Goal: Check status: Check status

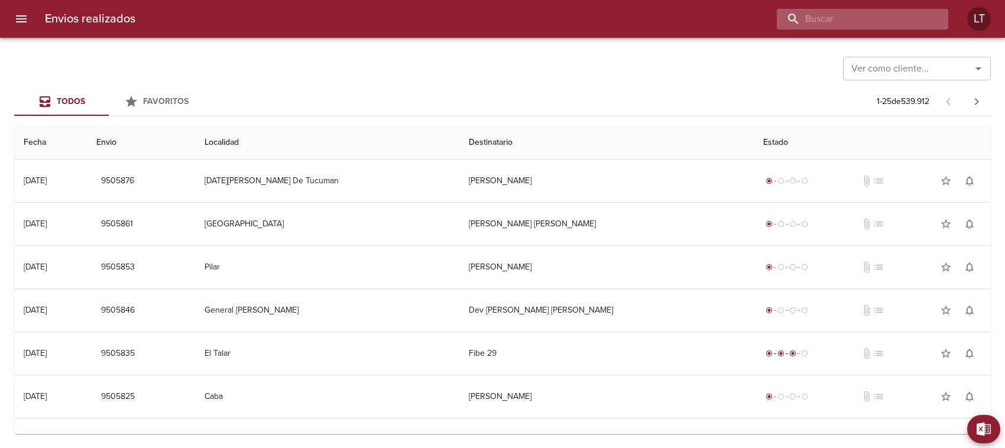
click at [873, 25] on input "buscar" at bounding box center [852, 19] width 151 height 21
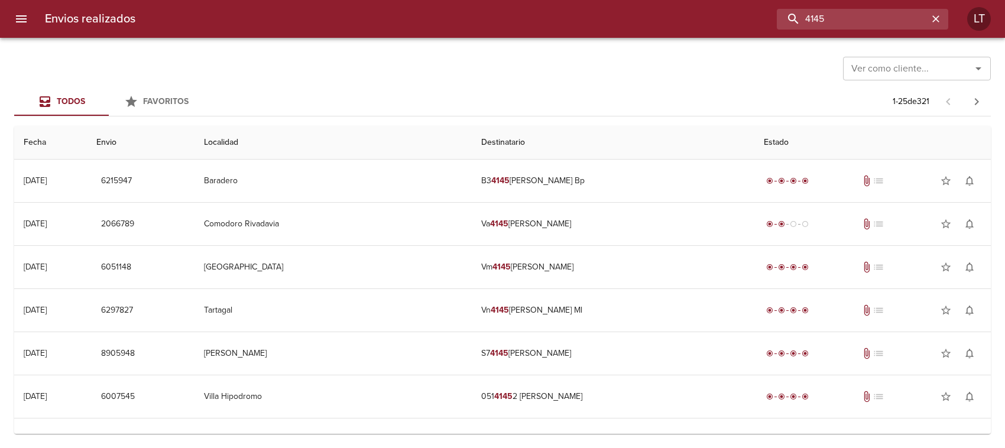
drag, startPoint x: 859, startPoint y: 15, endPoint x: 649, endPoint y: 11, distance: 210.6
click at [649, 11] on div "4145" at bounding box center [547, 19] width 804 height 21
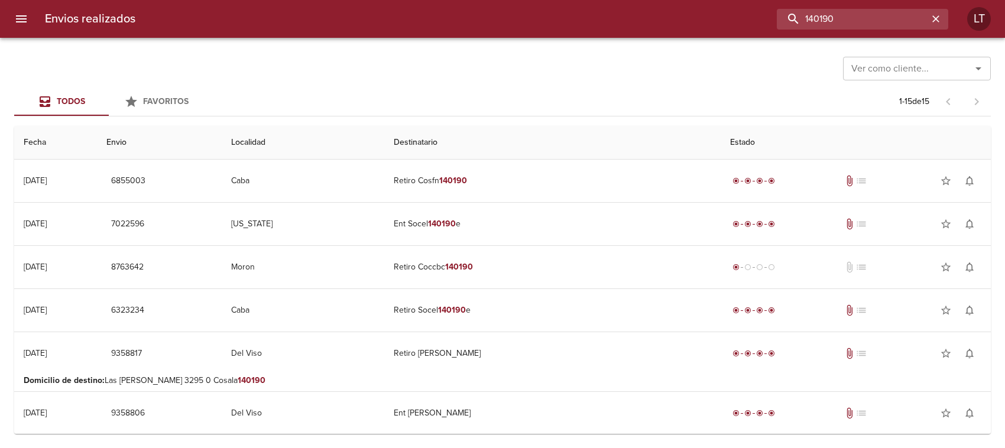
drag, startPoint x: 739, startPoint y: 15, endPoint x: 548, endPoint y: -8, distance: 192.5
click at [548, 0] on html "Envios realizados 140190 LT Ver como cliente... Ver como cliente... Todos Favor…" at bounding box center [502, 0] width 1005 height 0
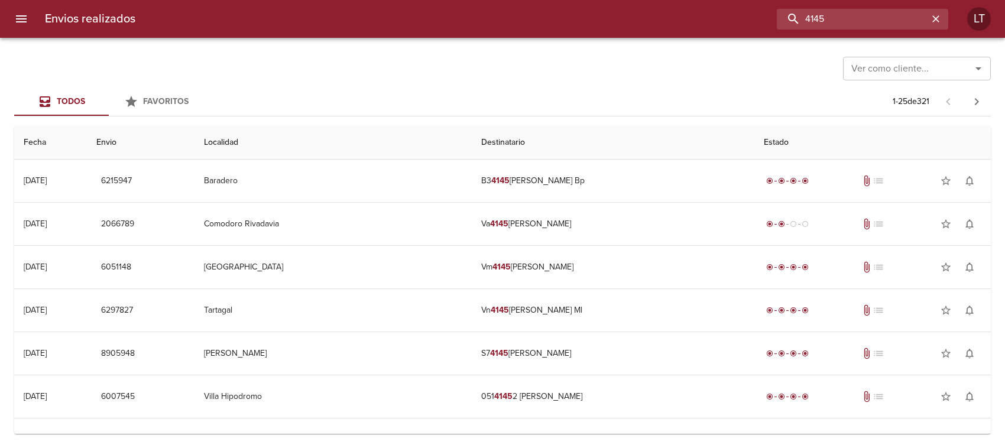
drag, startPoint x: 840, startPoint y: 15, endPoint x: 607, endPoint y: 22, distance: 233.1
click at [607, 22] on div "4145" at bounding box center [547, 19] width 804 height 21
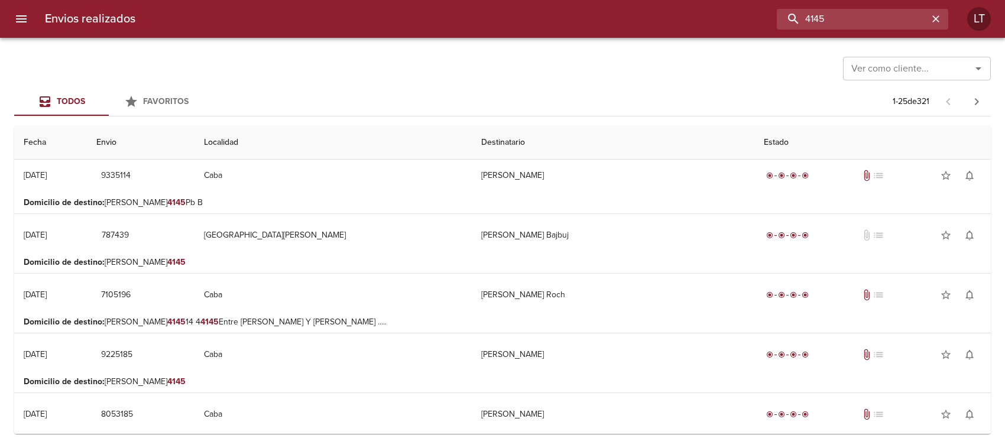
scroll to position [813, 0]
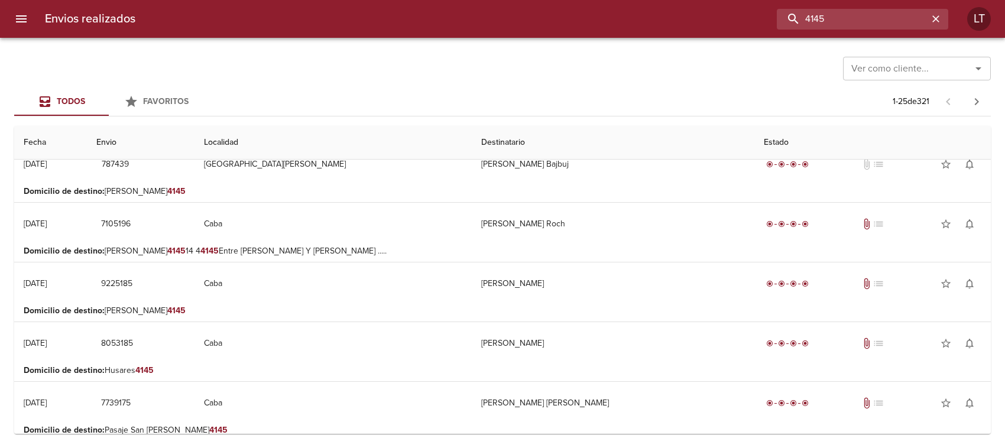
drag, startPoint x: 831, startPoint y: 15, endPoint x: 756, endPoint y: 15, distance: 75.7
click at [756, 15] on div "4145" at bounding box center [547, 19] width 804 height 21
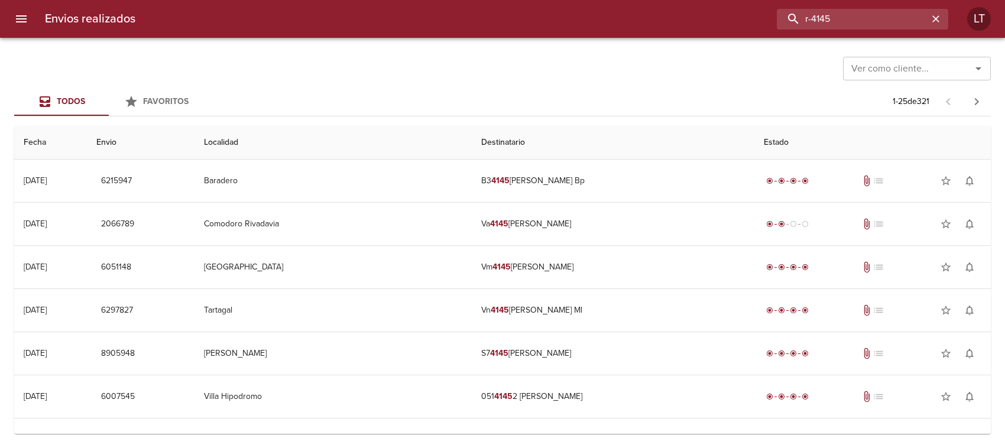
drag, startPoint x: 850, startPoint y: 24, endPoint x: 726, endPoint y: 9, distance: 124.6
click at [726, 9] on div "r-4145" at bounding box center [547, 19] width 804 height 21
type input "R-0178-4145"
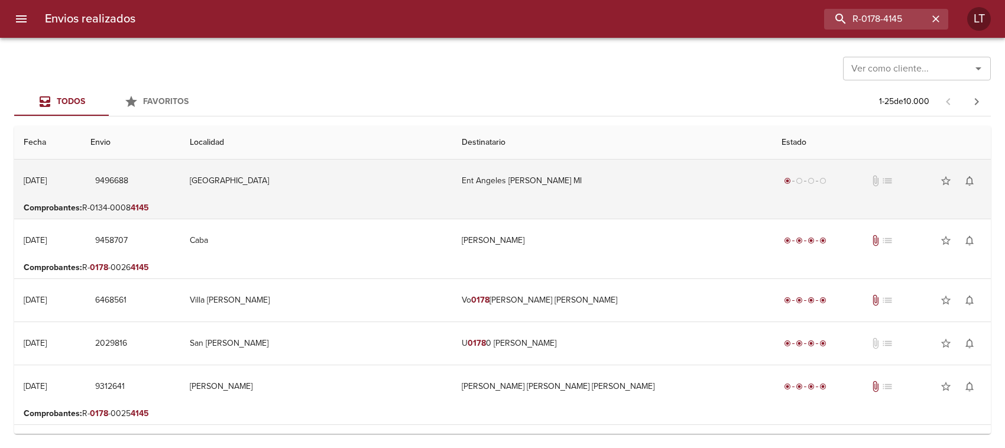
click at [575, 199] on td "Ent Angeles [PERSON_NAME] Ml" at bounding box center [611, 181] width 319 height 43
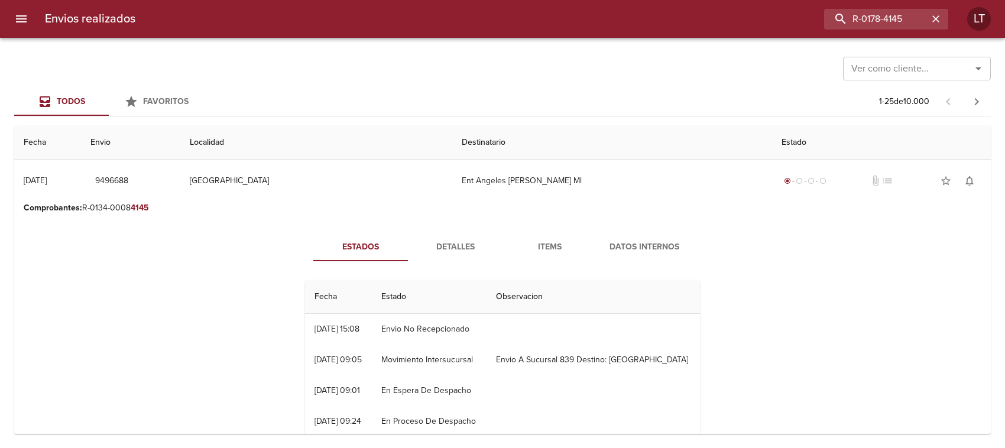
click at [441, 242] on span "Detalles" at bounding box center [455, 247] width 80 height 15
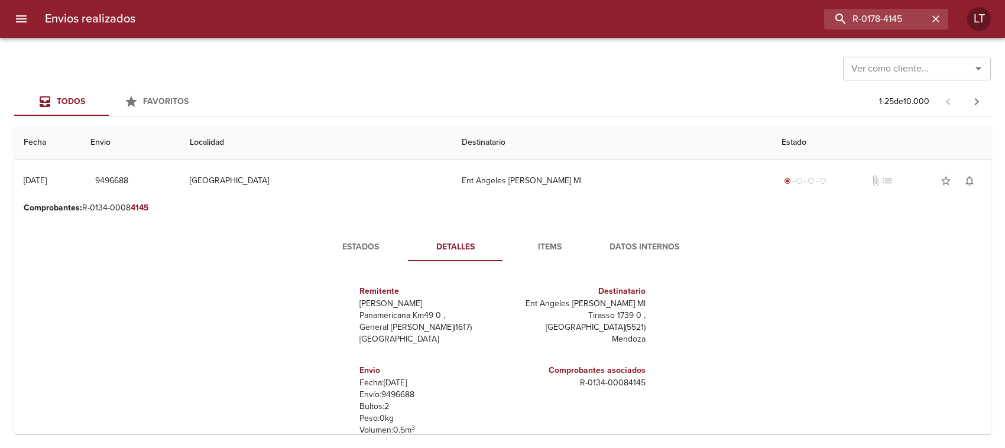
click at [347, 244] on span "Estados" at bounding box center [361, 247] width 80 height 15
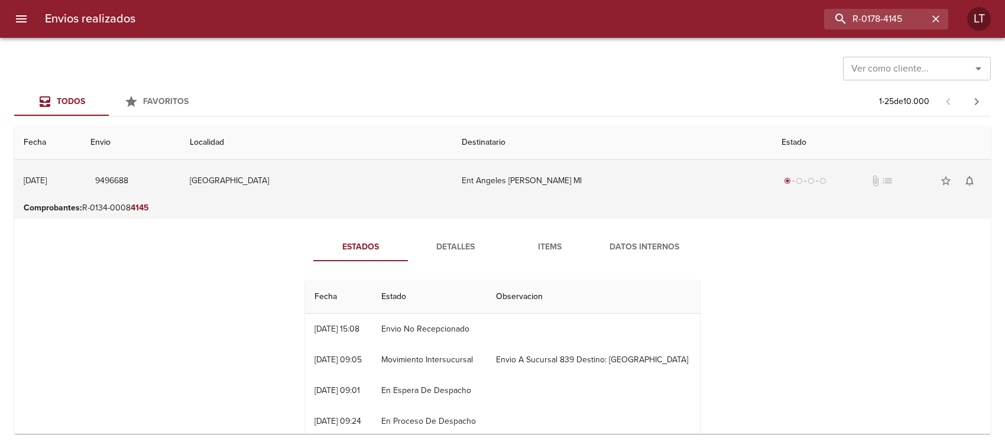
click at [581, 182] on td "Ent Angeles [PERSON_NAME] Ml" at bounding box center [611, 181] width 319 height 43
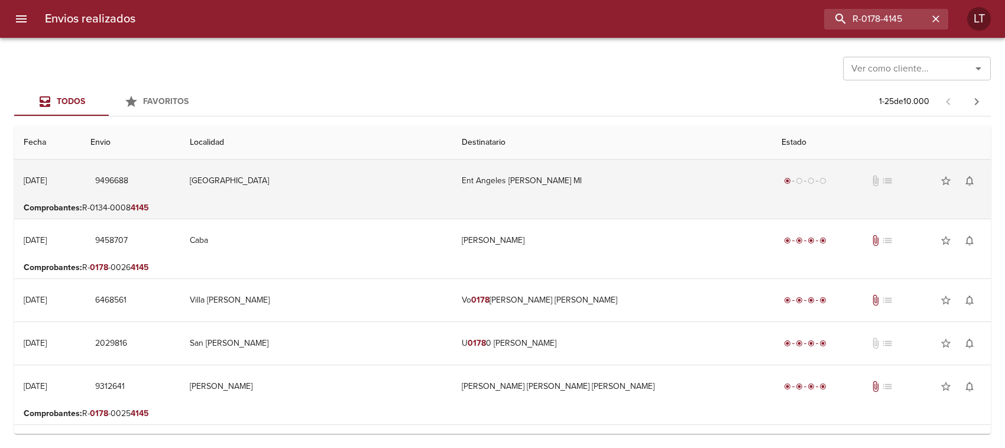
click at [554, 186] on td "Ent Angeles [PERSON_NAME] Ml" at bounding box center [611, 181] width 319 height 43
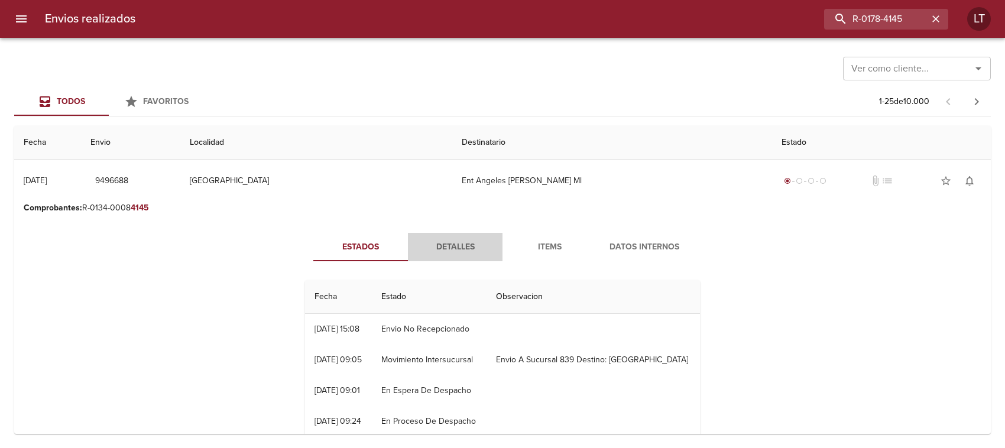
click at [460, 250] on span "Detalles" at bounding box center [455, 247] width 80 height 15
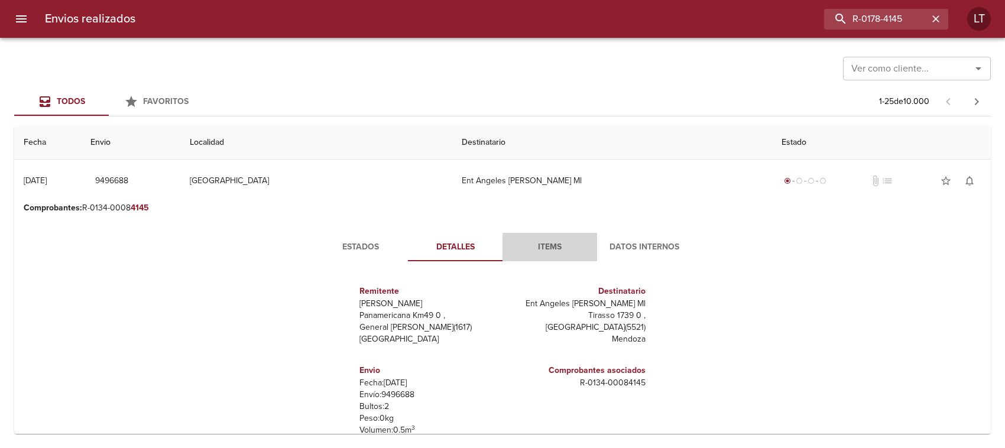
drag, startPoint x: 522, startPoint y: 247, endPoint x: 418, endPoint y: 247, distance: 103.5
click at [521, 247] on span "Items" at bounding box center [550, 247] width 80 height 15
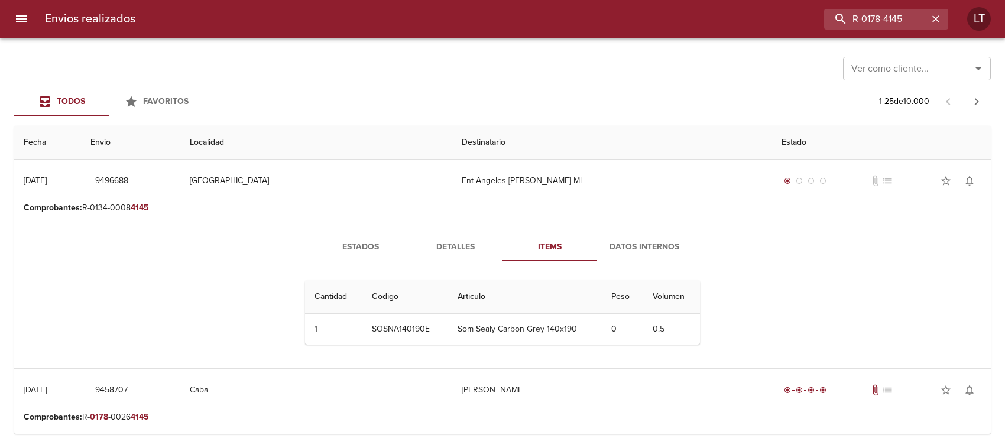
click at [441, 249] on span "Detalles" at bounding box center [455, 247] width 80 height 15
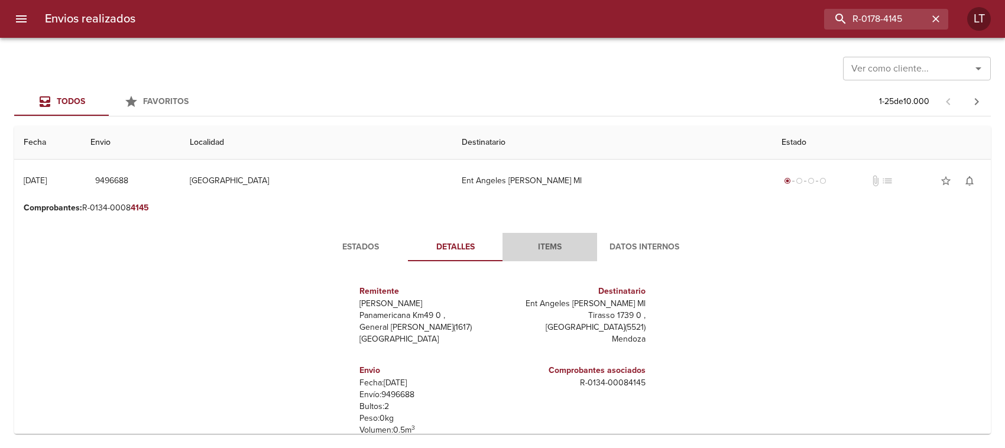
click at [553, 247] on span "Items" at bounding box center [550, 247] width 80 height 15
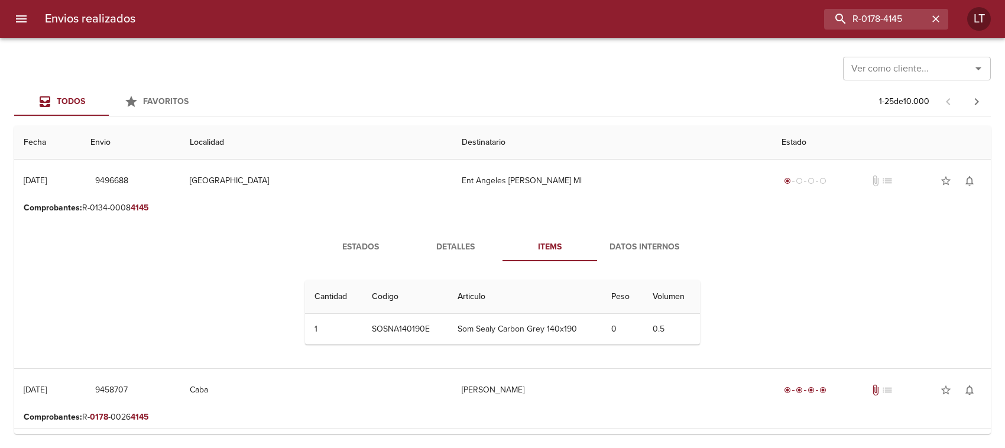
click at [497, 336] on td "Som Sealy Carbon Grey 140x190" at bounding box center [525, 329] width 154 height 31
click at [512, 329] on td "Som Sealy Carbon Grey 140x190" at bounding box center [525, 329] width 154 height 31
drag, startPoint x: 512, startPoint y: 329, endPoint x: 501, endPoint y: 296, distance: 35.0
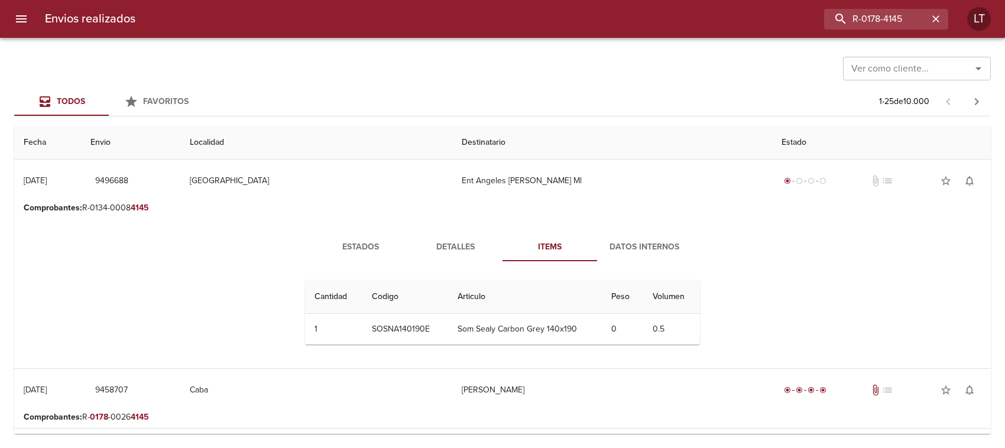
click at [512, 327] on td "Som Sealy Carbon Grey 140x190" at bounding box center [525, 329] width 154 height 31
drag, startPoint x: 433, startPoint y: 251, endPoint x: 357, endPoint y: 259, distance: 77.3
click at [424, 251] on span "Detalles" at bounding box center [455, 247] width 80 height 15
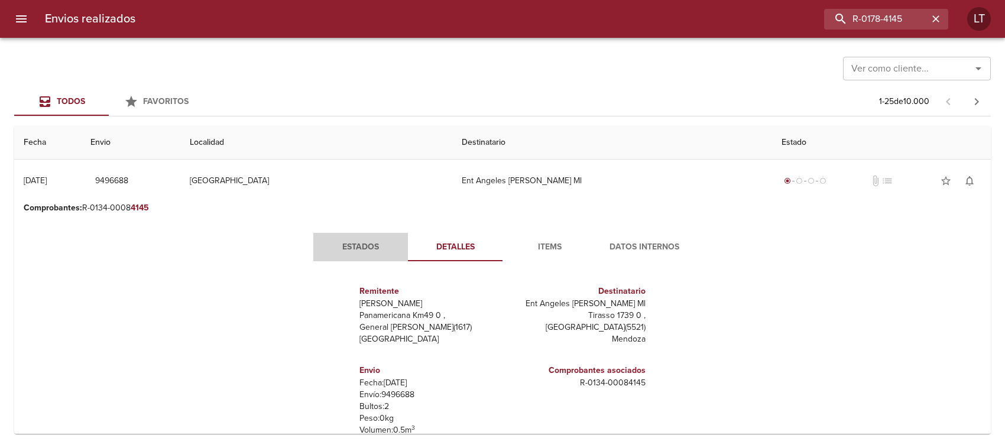
click at [357, 259] on button "Estados" at bounding box center [360, 247] width 95 height 28
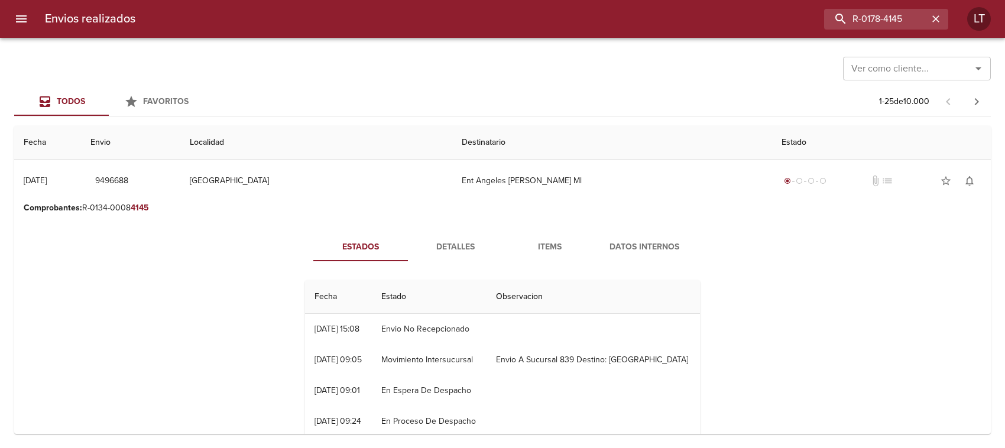
drag, startPoint x: 447, startPoint y: 262, endPoint x: 448, endPoint y: 248, distance: 13.6
click at [448, 261] on div "Estados Detalles Items Datos Internos Fecha Estado Observacion 15/08 [DATE] 15:…" at bounding box center [503, 339] width 426 height 213
click at [447, 246] on span "Detalles" at bounding box center [455, 247] width 80 height 15
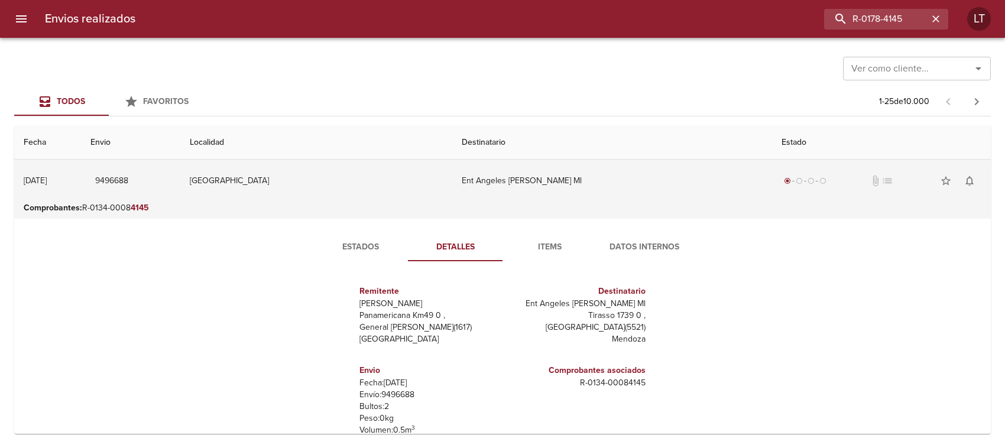
click at [513, 186] on td "Ent Angeles [PERSON_NAME] Ml" at bounding box center [611, 181] width 319 height 43
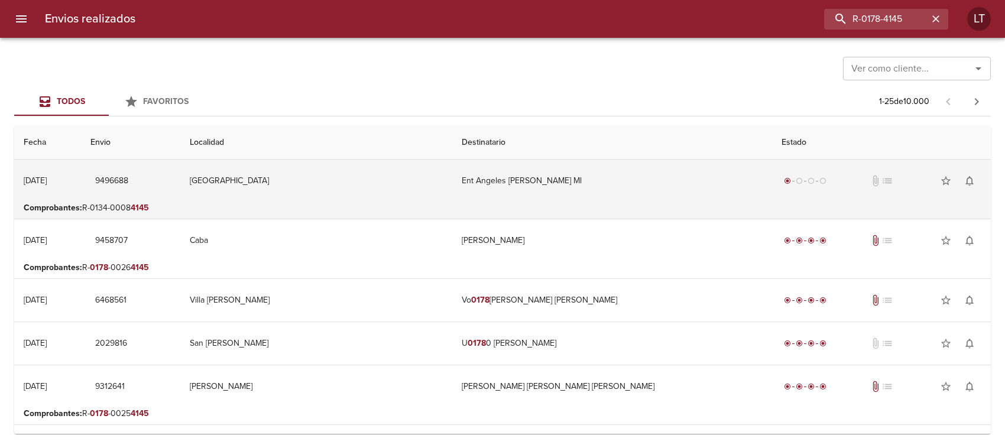
click at [557, 190] on td "Ent Angeles [PERSON_NAME] Ml" at bounding box center [611, 181] width 319 height 43
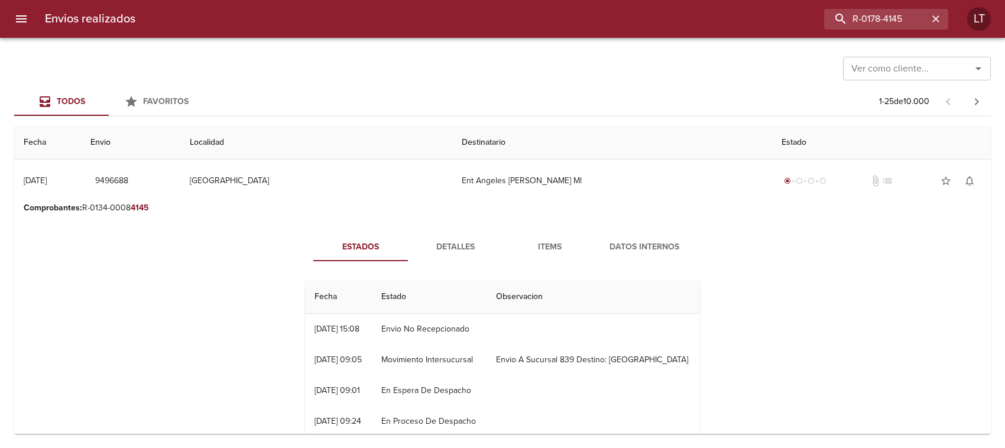
click at [494, 203] on p "Comprobantes : R-0134-0008 4145" at bounding box center [503, 208] width 958 height 12
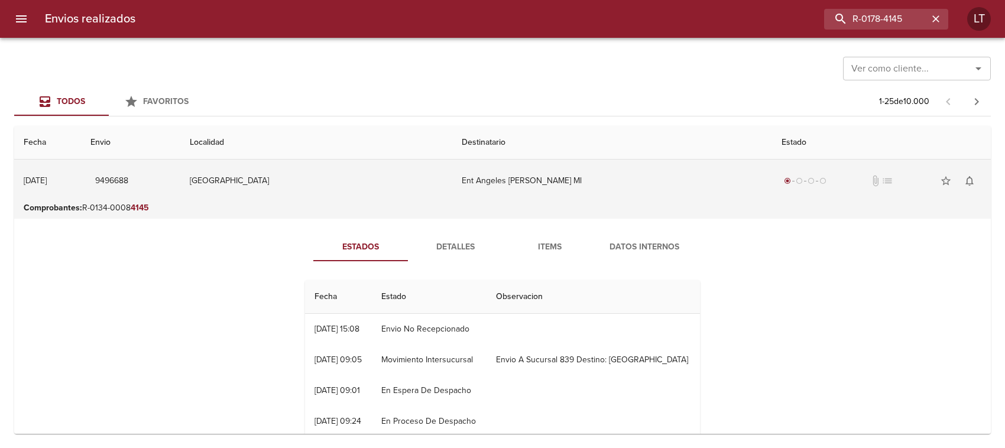
click at [452, 193] on td "[GEOGRAPHIC_DATA]" at bounding box center [316, 181] width 272 height 43
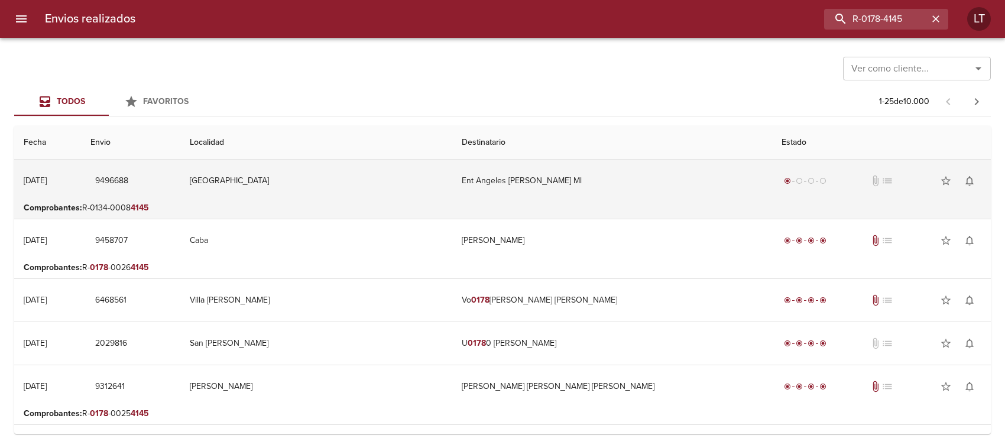
click at [452, 193] on td "[GEOGRAPHIC_DATA]" at bounding box center [316, 181] width 272 height 43
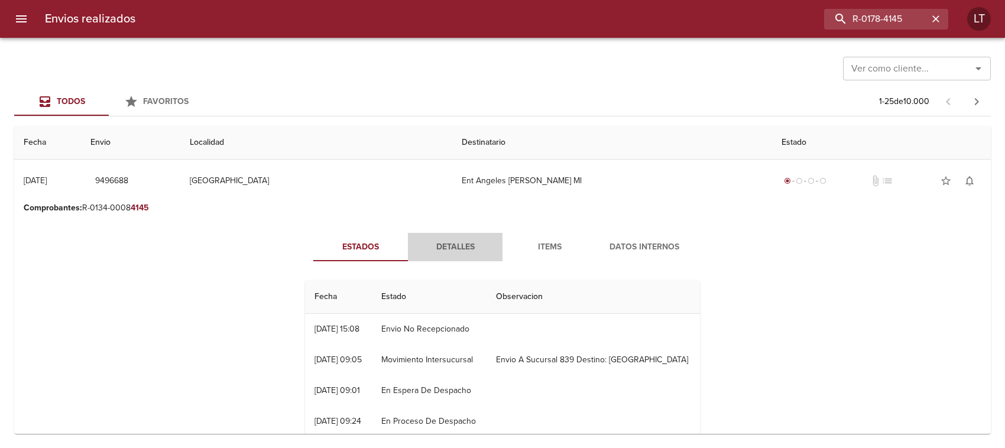
click at [442, 240] on span "Detalles" at bounding box center [455, 247] width 80 height 15
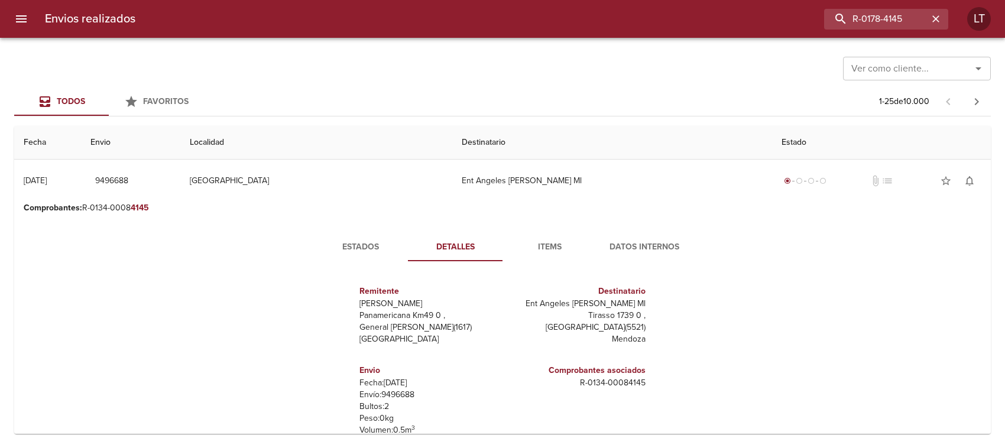
drag, startPoint x: 354, startPoint y: 250, endPoint x: 476, endPoint y: 216, distance: 127.0
click at [370, 244] on span "Estados" at bounding box center [361, 247] width 80 height 15
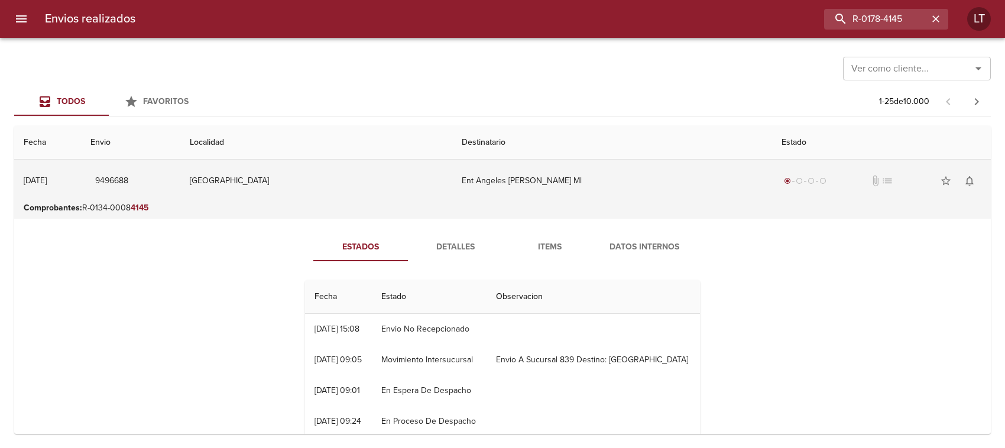
click at [503, 197] on td "Ent Angeles [PERSON_NAME] Ml" at bounding box center [611, 181] width 319 height 43
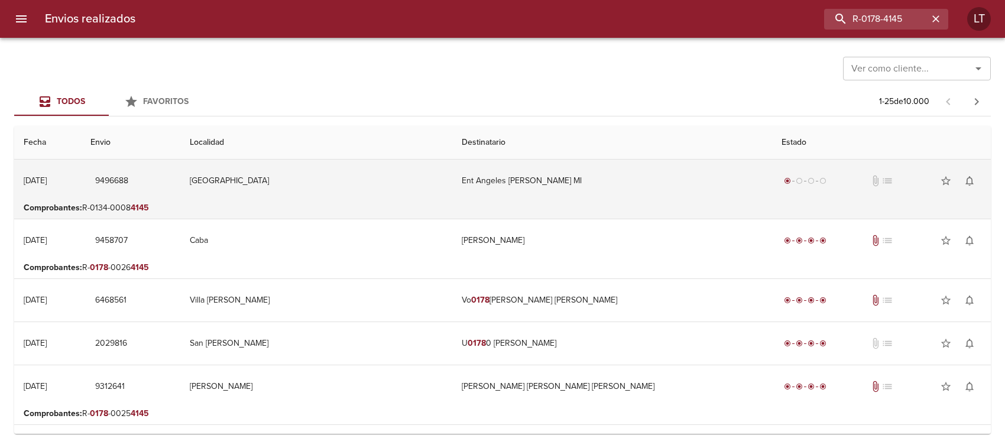
click at [554, 200] on td "Ent Angeles [PERSON_NAME] Ml" at bounding box center [611, 181] width 319 height 43
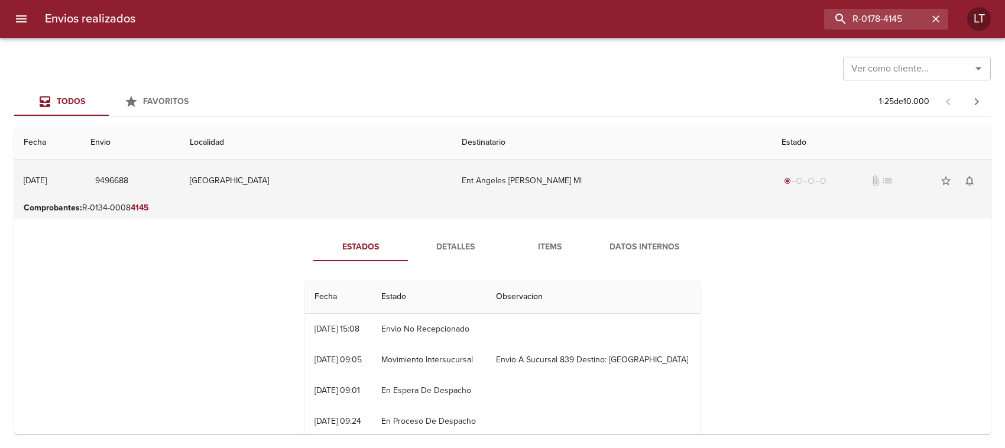
click at [554, 200] on td "Ent Angeles [PERSON_NAME] Ml" at bounding box center [611, 181] width 319 height 43
